Goal: Information Seeking & Learning: Learn about a topic

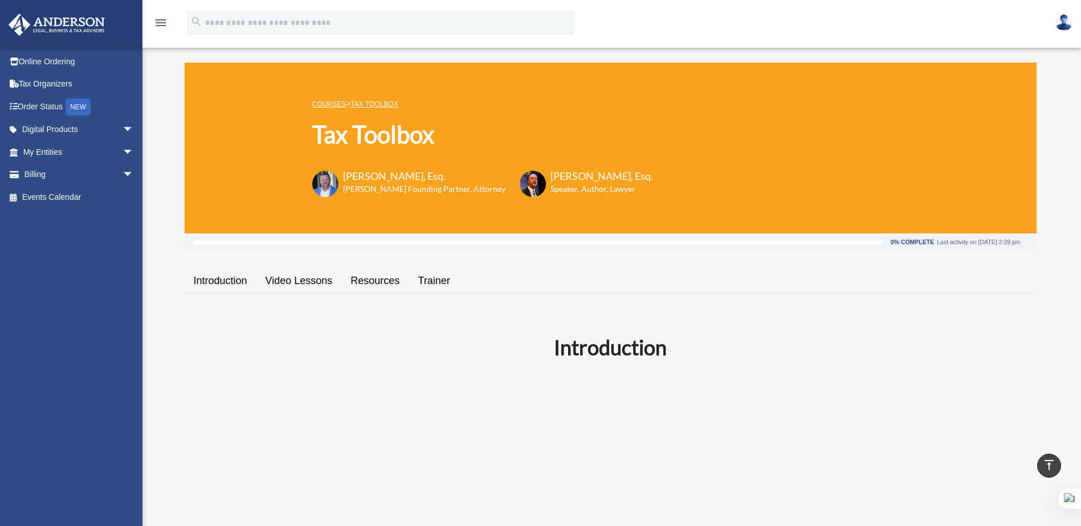
scroll to position [1059, 0]
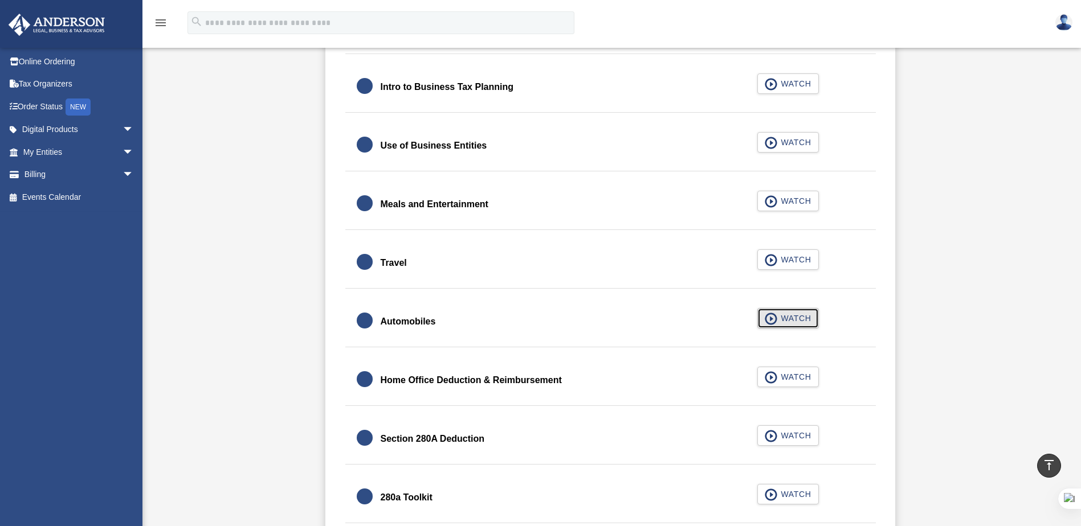
click at [803, 318] on span "WATCH" at bounding box center [794, 318] width 34 height 11
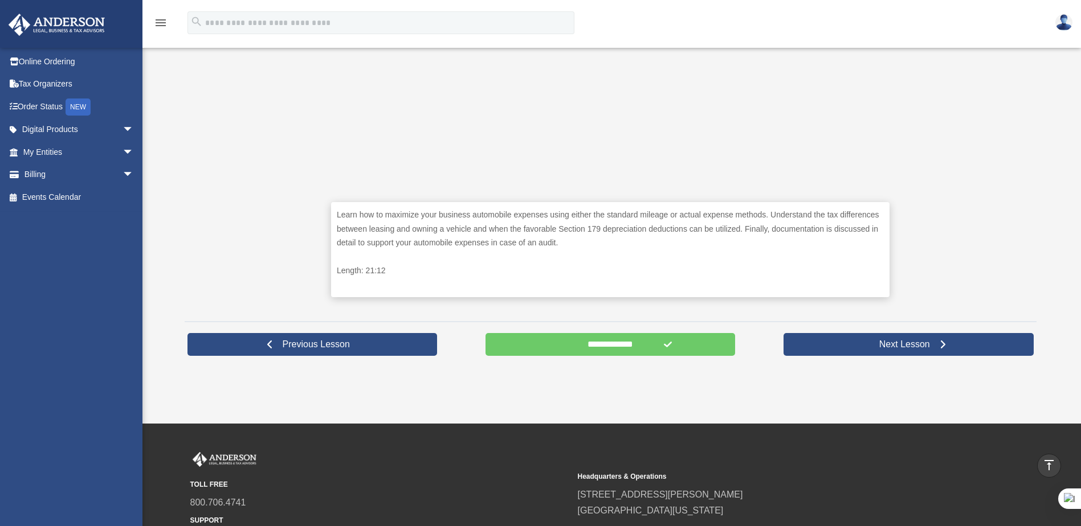
scroll to position [456, 0]
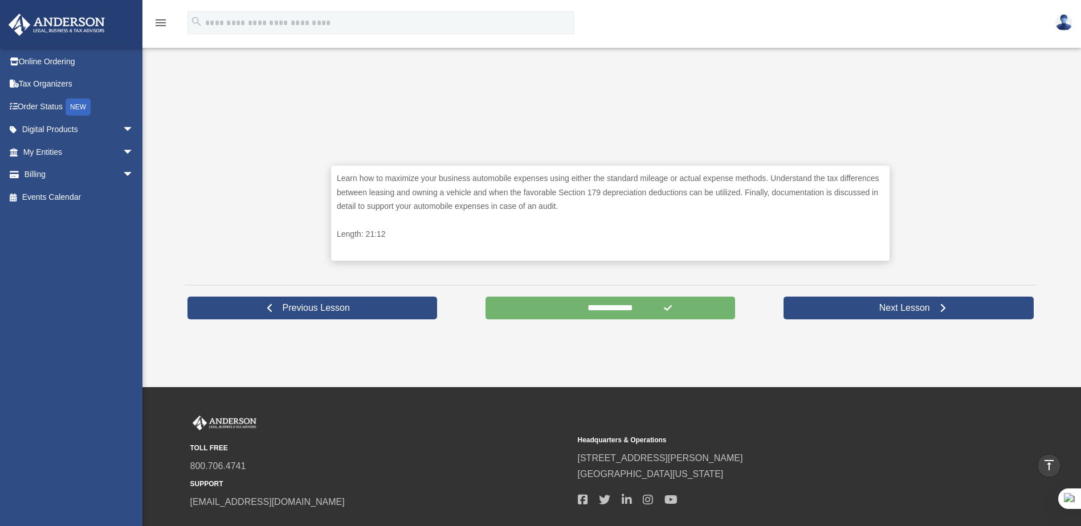
click at [608, 303] on input "**********" at bounding box center [610, 308] width 250 height 23
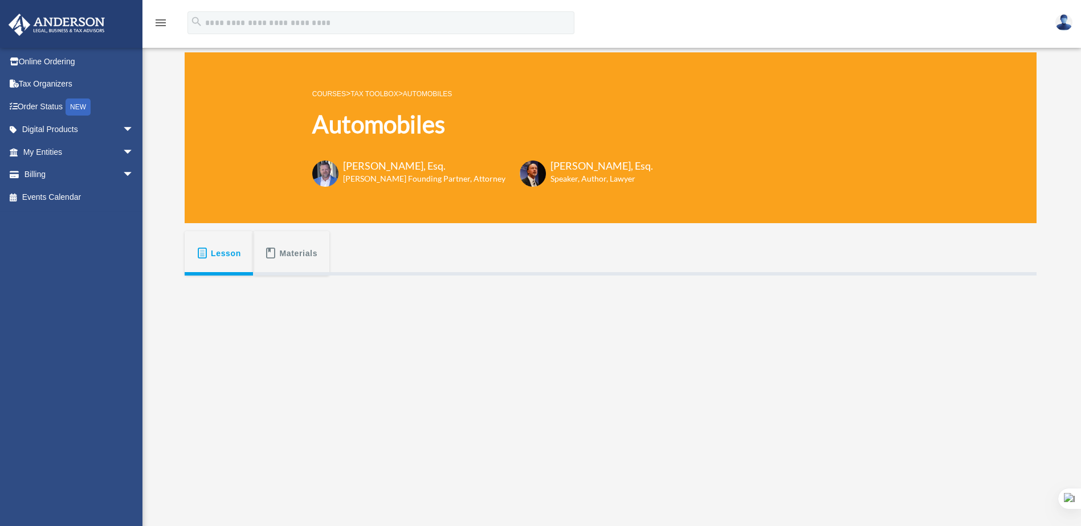
scroll to position [0, 0]
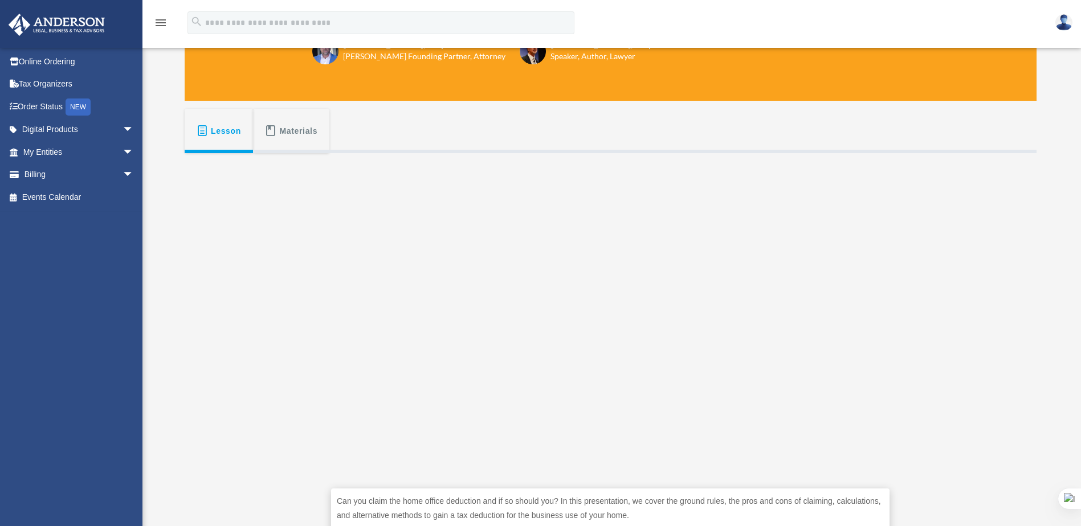
scroll to position [57, 0]
